Goal: Information Seeking & Learning: Learn about a topic

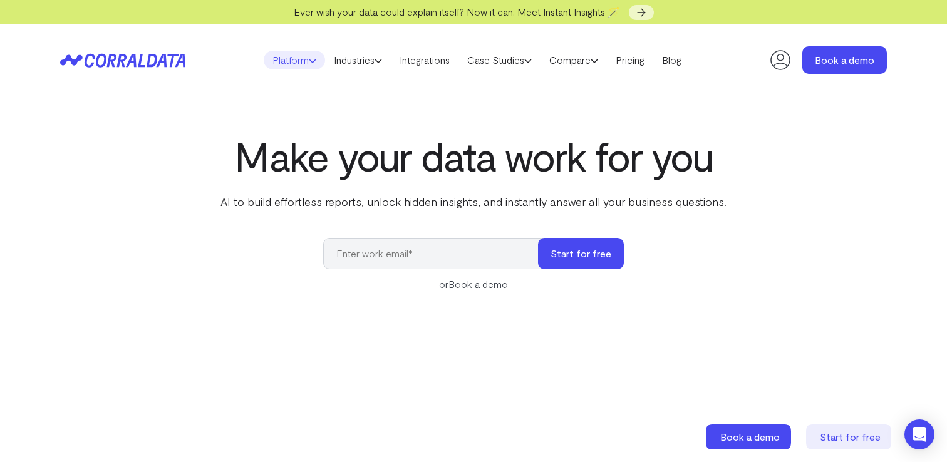
click at [301, 60] on link "Platform" at bounding box center [294, 60] width 61 height 19
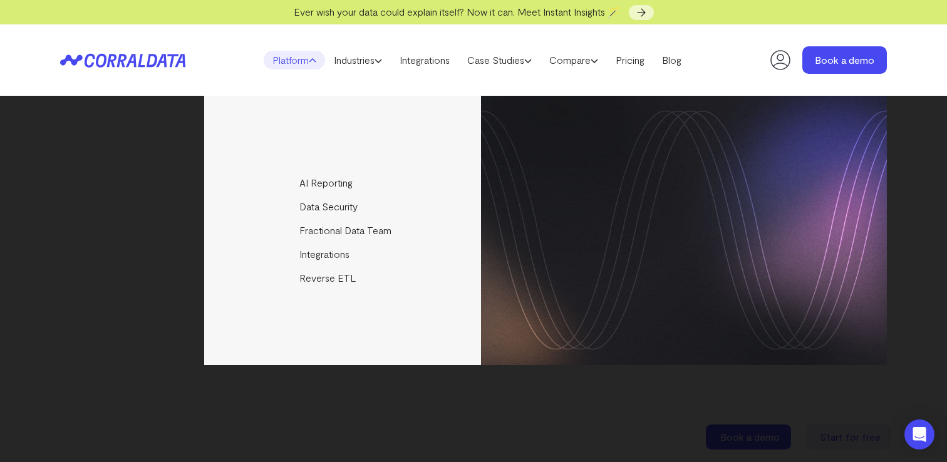
click at [301, 60] on link "Platform" at bounding box center [294, 60] width 61 height 19
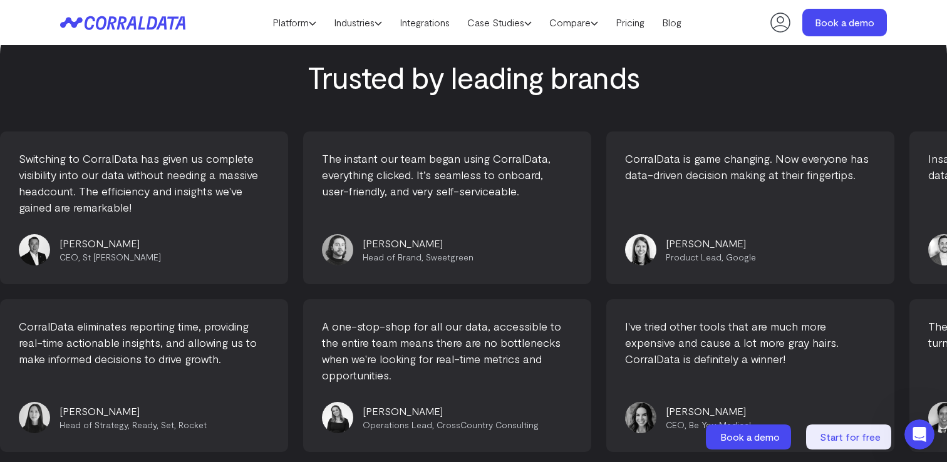
scroll to position [5431, 0]
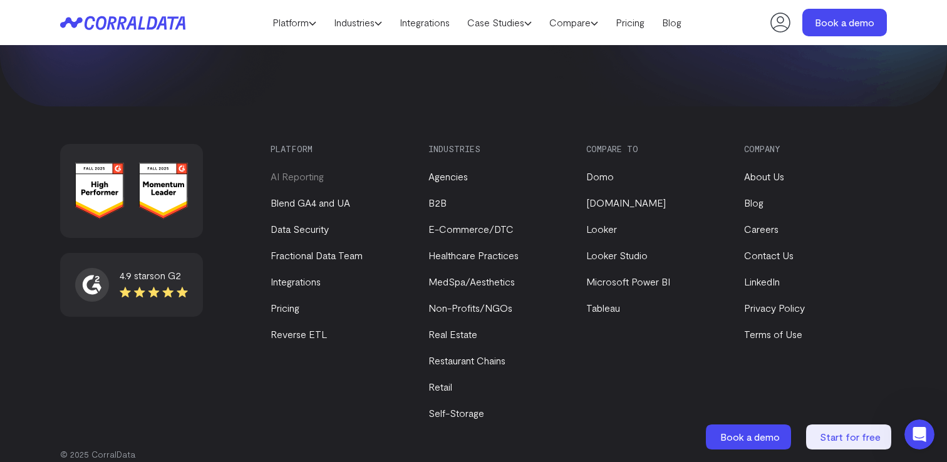
click at [307, 170] on link "AI Reporting" at bounding box center [297, 176] width 53 height 12
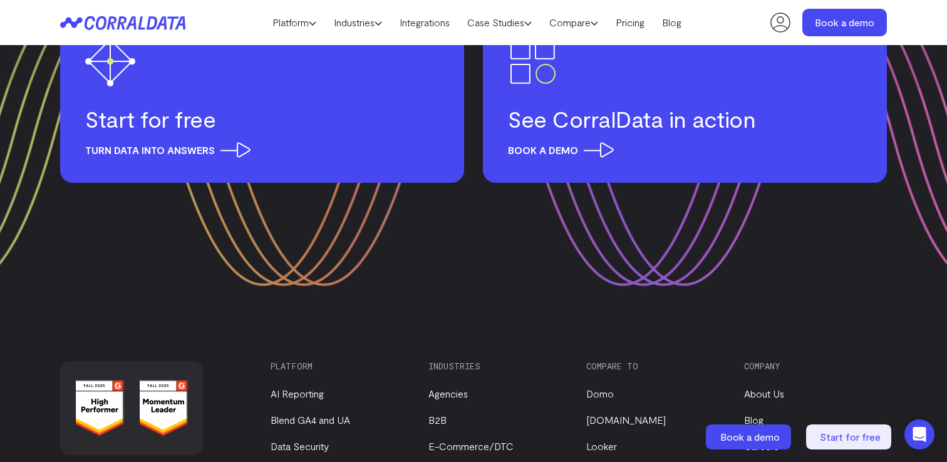
scroll to position [5912, 0]
